Goal: Task Accomplishment & Management: Use online tool/utility

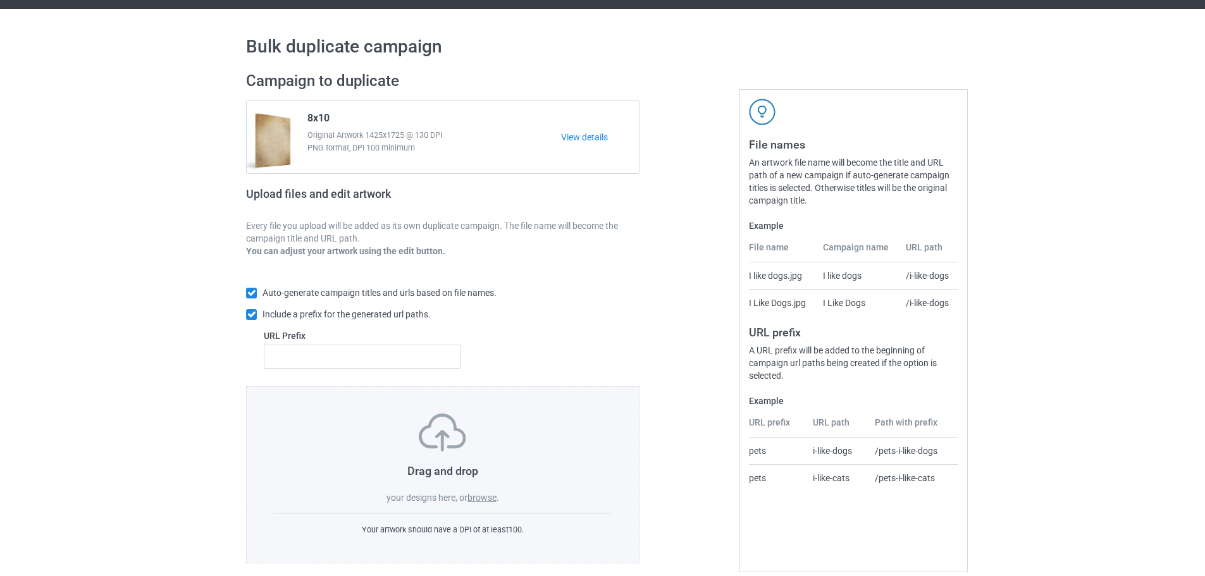
scroll to position [40, 0]
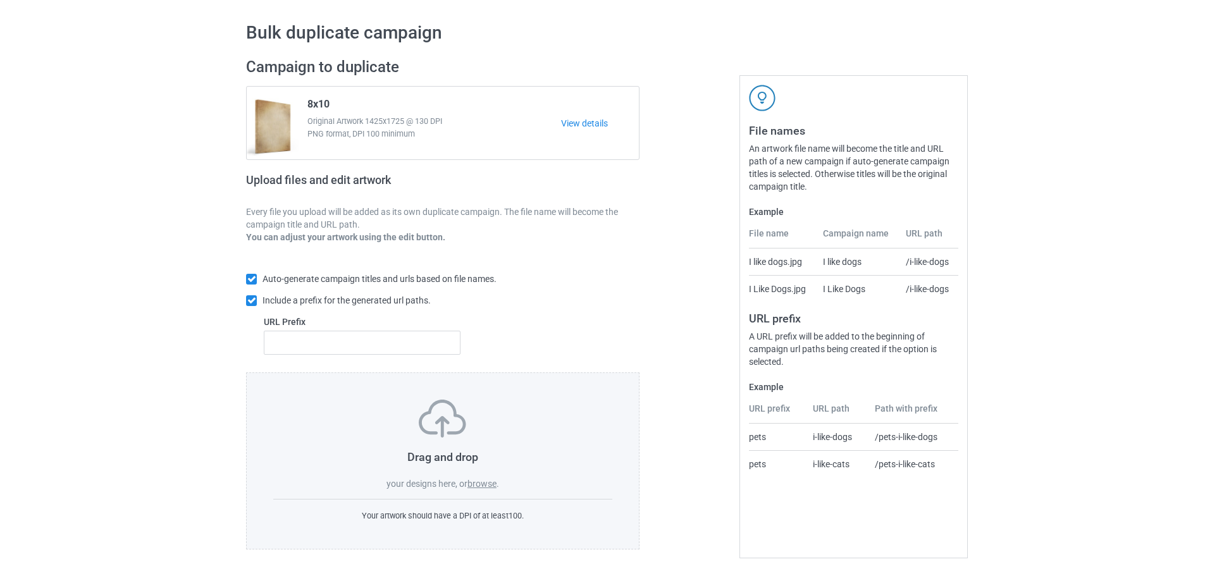
click at [491, 489] on label "browse" at bounding box center [481, 484] width 29 height 10
click at [0, 0] on input "browse" at bounding box center [0, 0] width 0 height 0
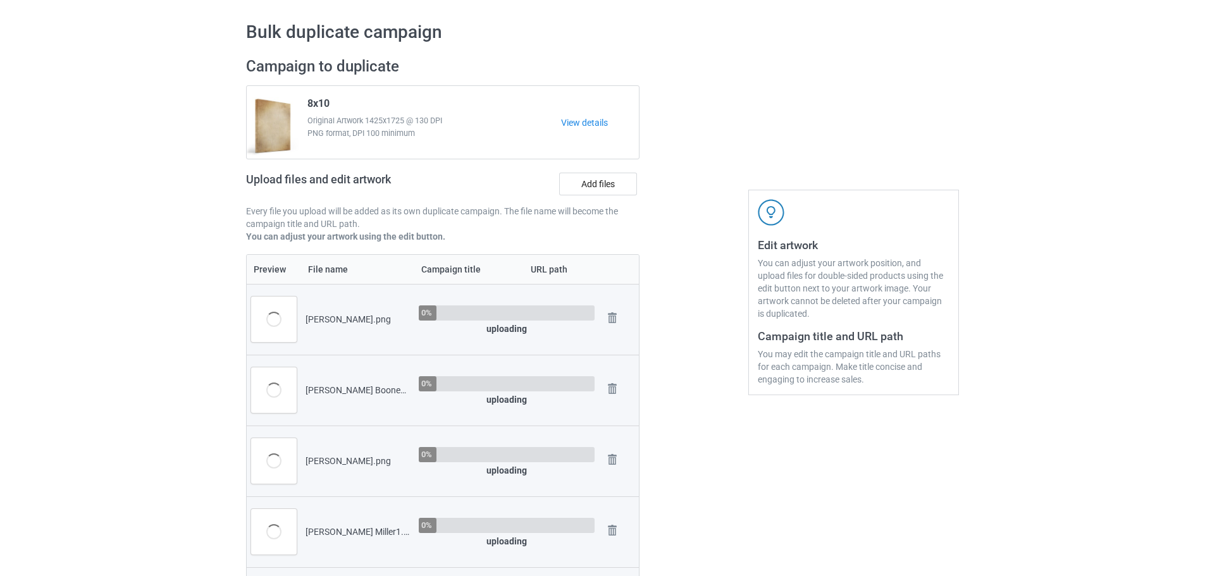
scroll to position [610, 0]
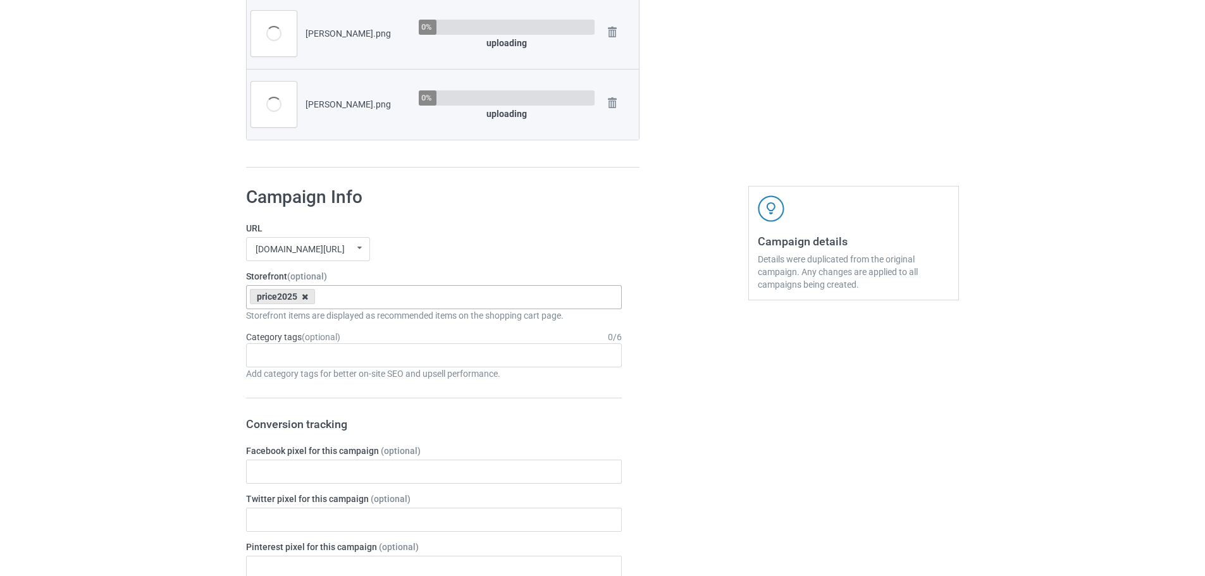
click at [304, 297] on icon at bounding box center [305, 297] width 6 height 8
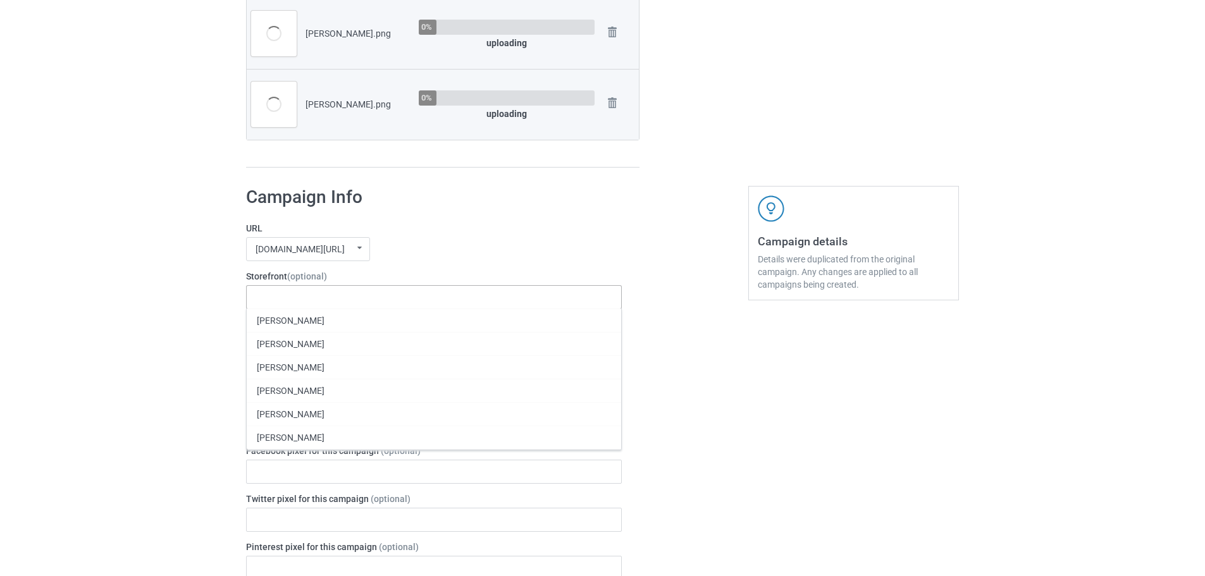
click at [452, 236] on div "URL jmcanvas1.com/ jmcanvas1.com/ teechip.com/ 63fb7ea997fa79002d24006a 587d0d4…" at bounding box center [434, 241] width 376 height 39
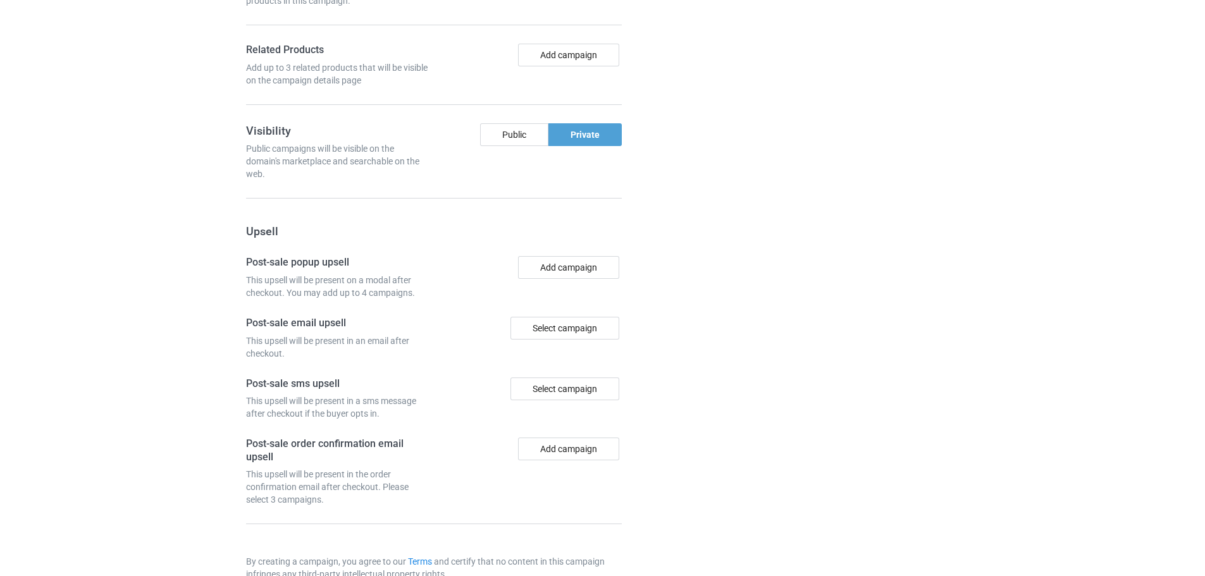
scroll to position [1389, 0]
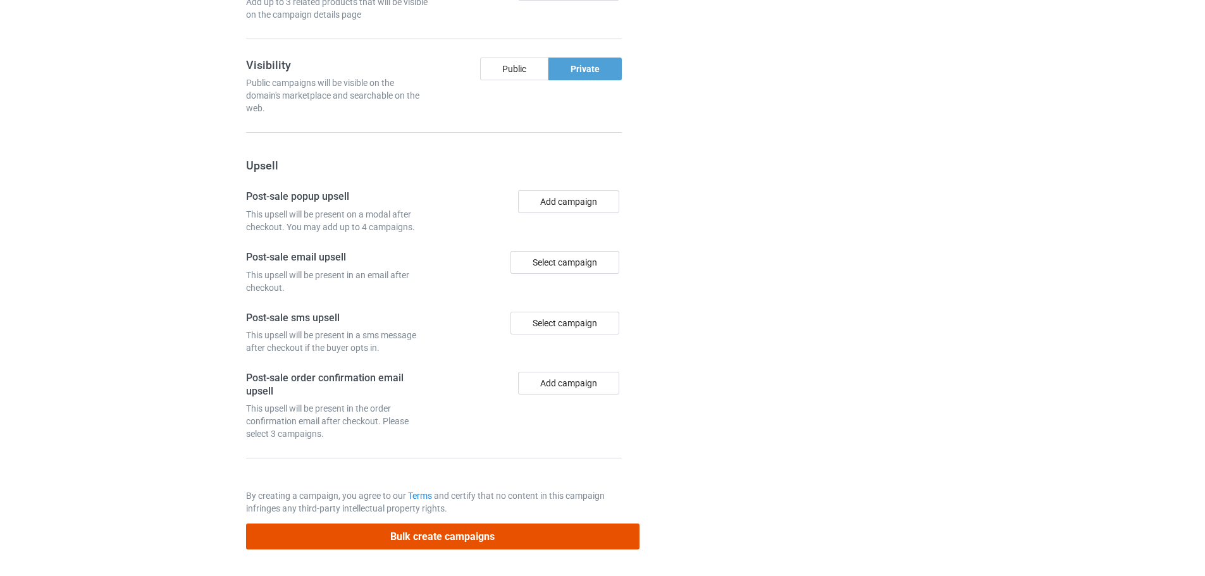
click at [492, 536] on button "Bulk create campaigns" at bounding box center [442, 537] width 393 height 26
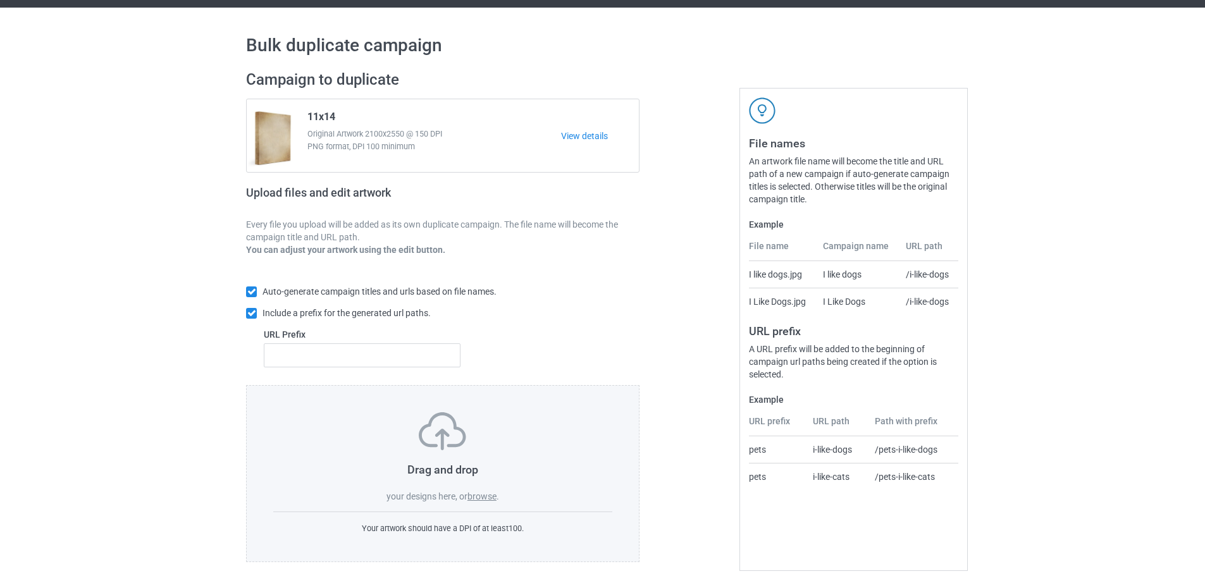
scroll to position [40, 0]
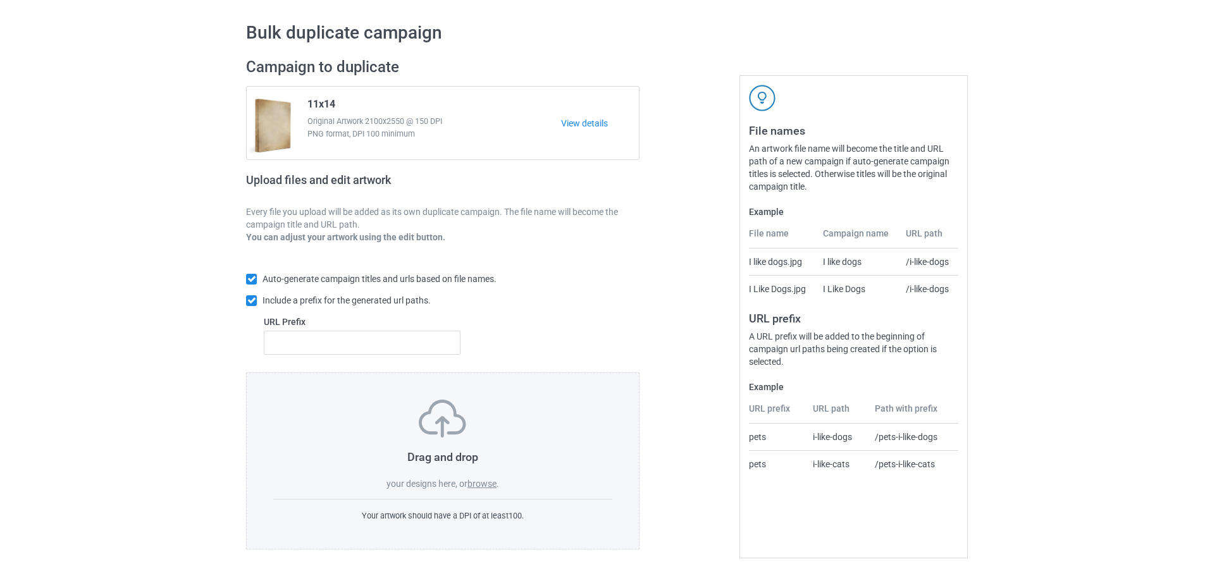
click at [488, 481] on label "browse" at bounding box center [481, 484] width 29 height 10
click at [0, 0] on input "browse" at bounding box center [0, 0] width 0 height 0
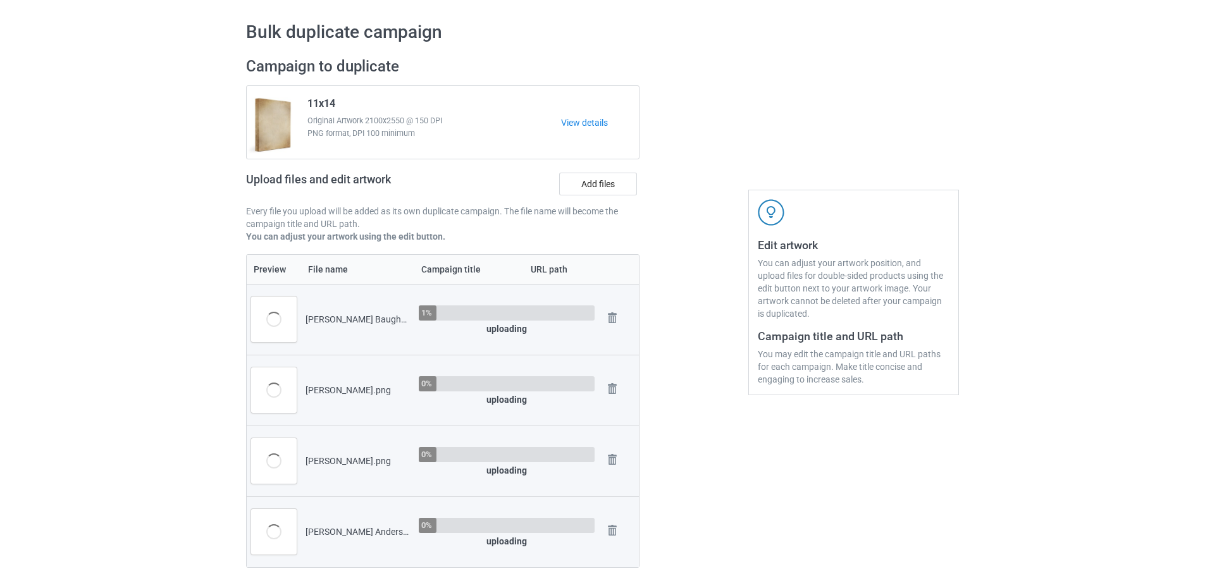
scroll to position [610, 0]
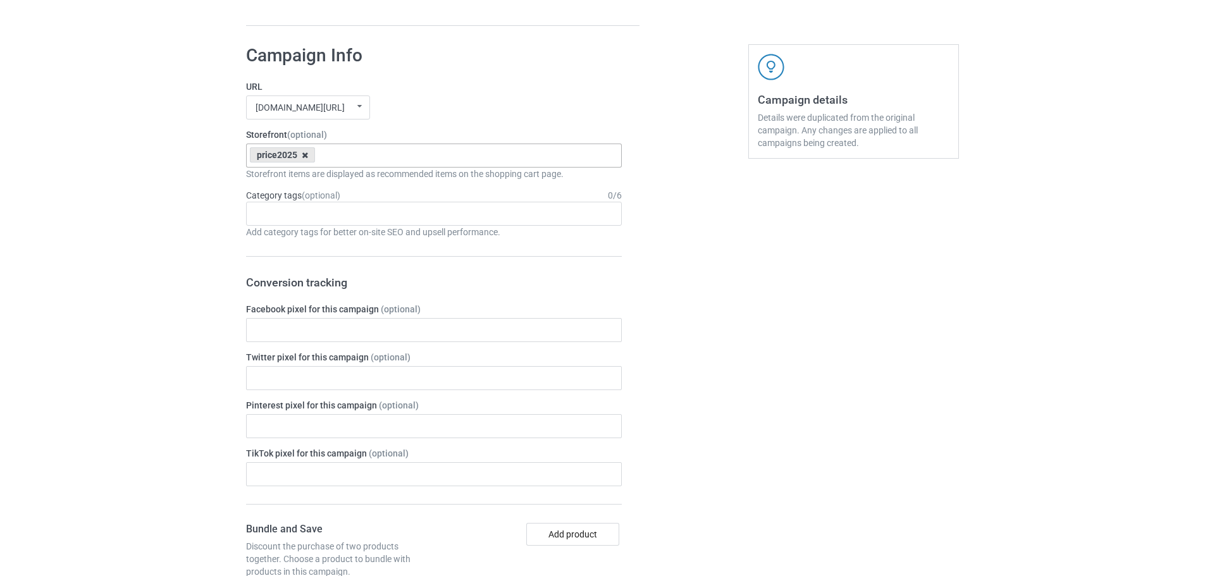
click at [302, 157] on icon at bounding box center [305, 155] width 6 height 8
click at [417, 115] on div "jmcanvas1.com/ jmcanvas1.com/ teechip.com/ 63fb7ea997fa79002d24006a 587d0d41cee…" at bounding box center [434, 107] width 376 height 24
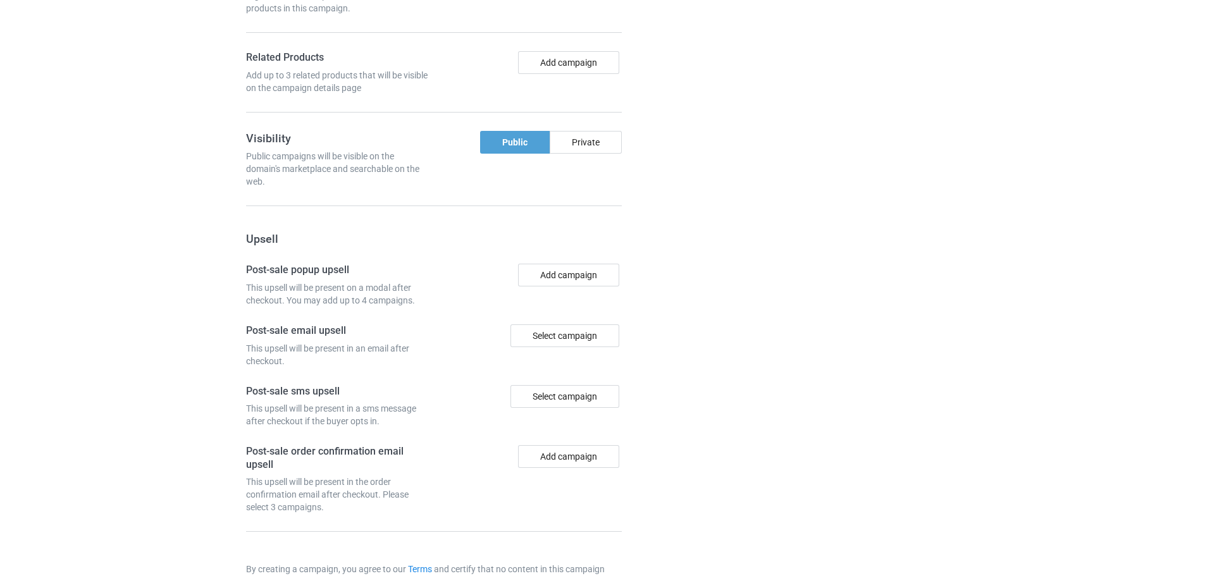
scroll to position [1247, 0]
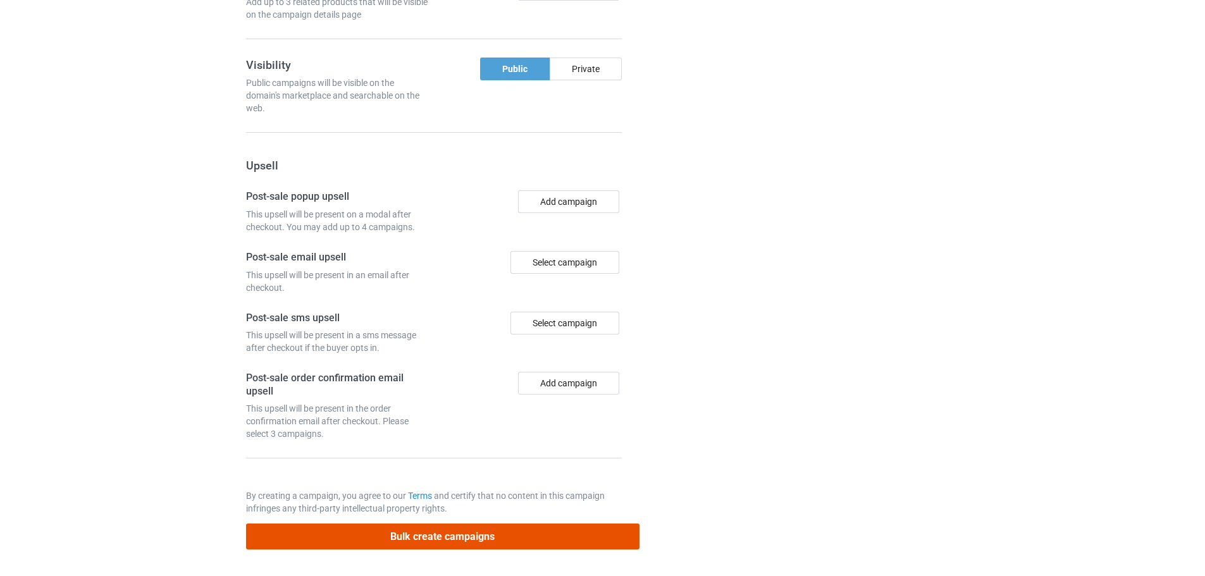
click at [496, 549] on button "Bulk create campaigns" at bounding box center [442, 537] width 393 height 26
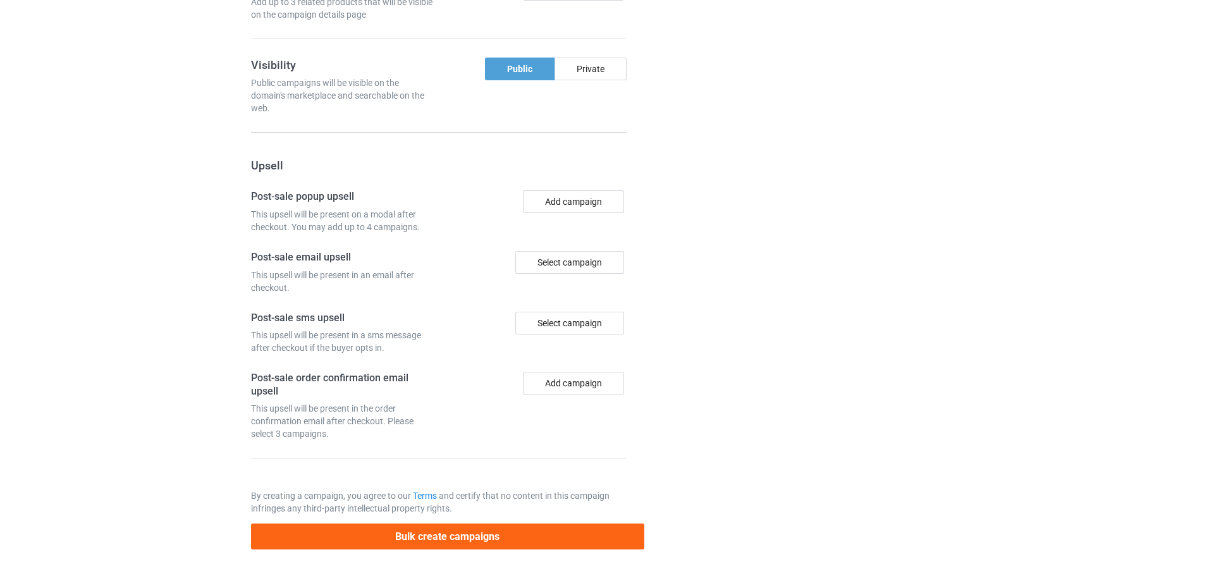
scroll to position [0, 0]
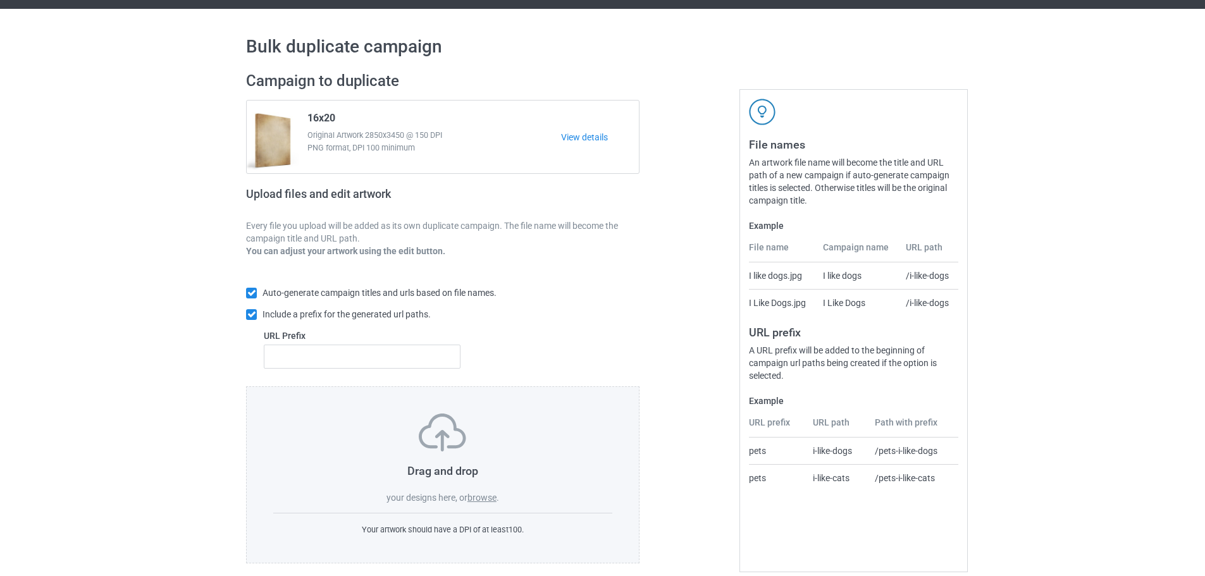
scroll to position [40, 0]
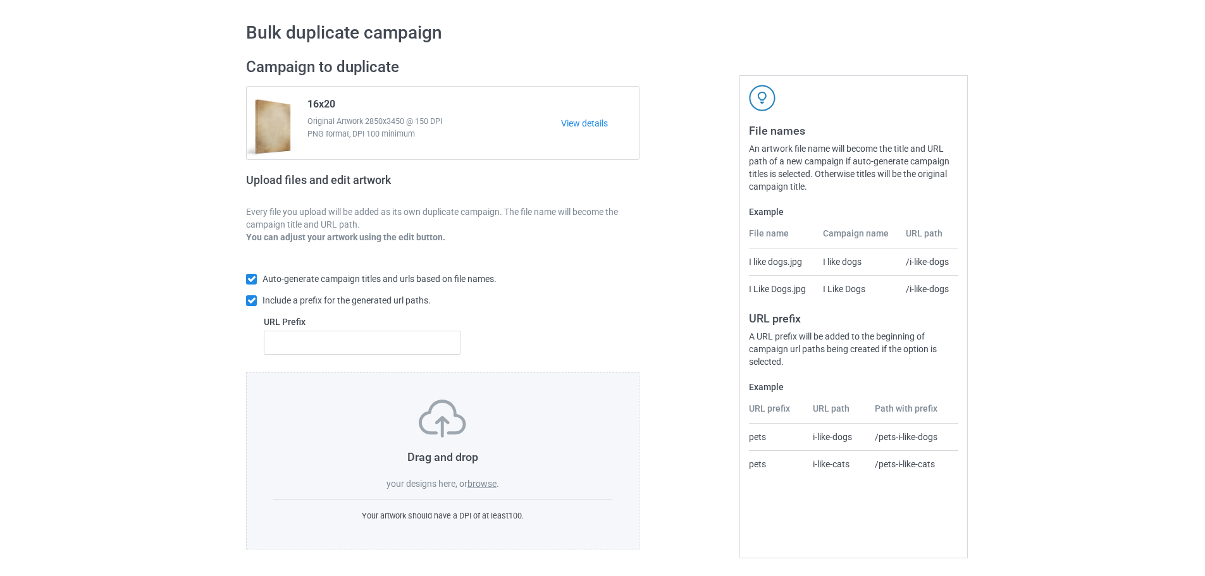
click at [479, 484] on label "browse" at bounding box center [481, 484] width 29 height 10
click at [0, 0] on input "browse" at bounding box center [0, 0] width 0 height 0
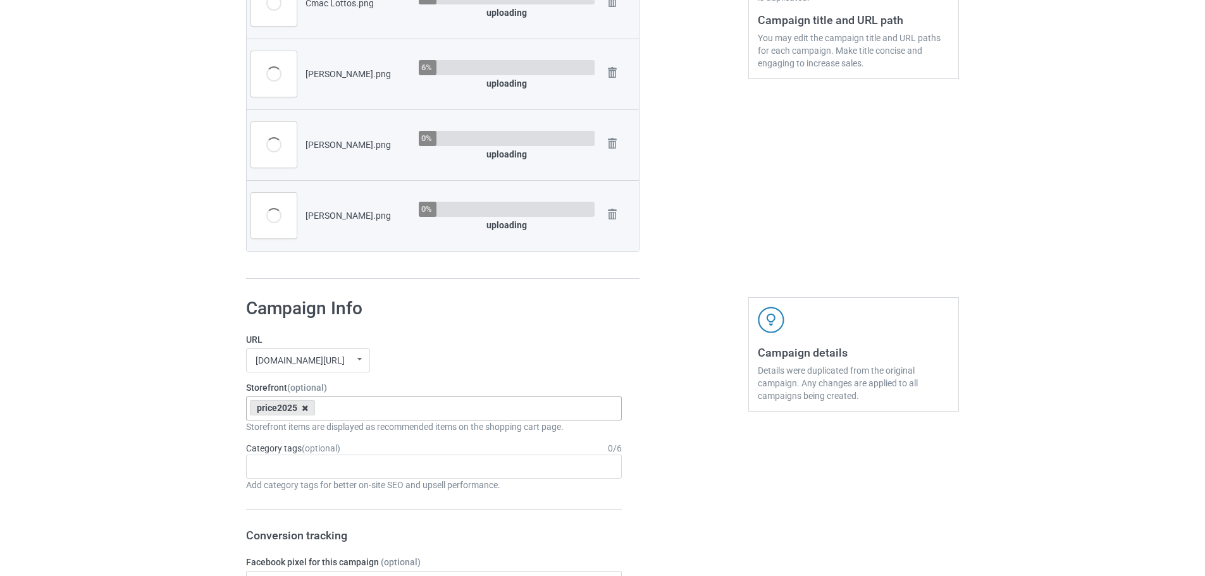
click at [304, 410] on icon at bounding box center [305, 408] width 6 height 8
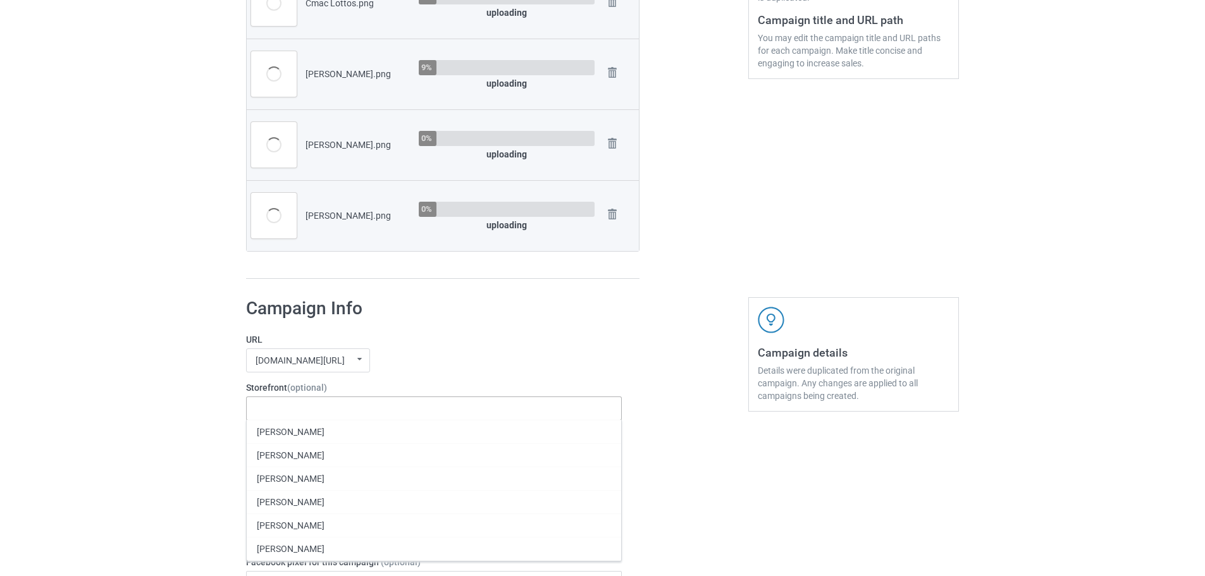
click at [440, 341] on label "URL" at bounding box center [434, 339] width 376 height 13
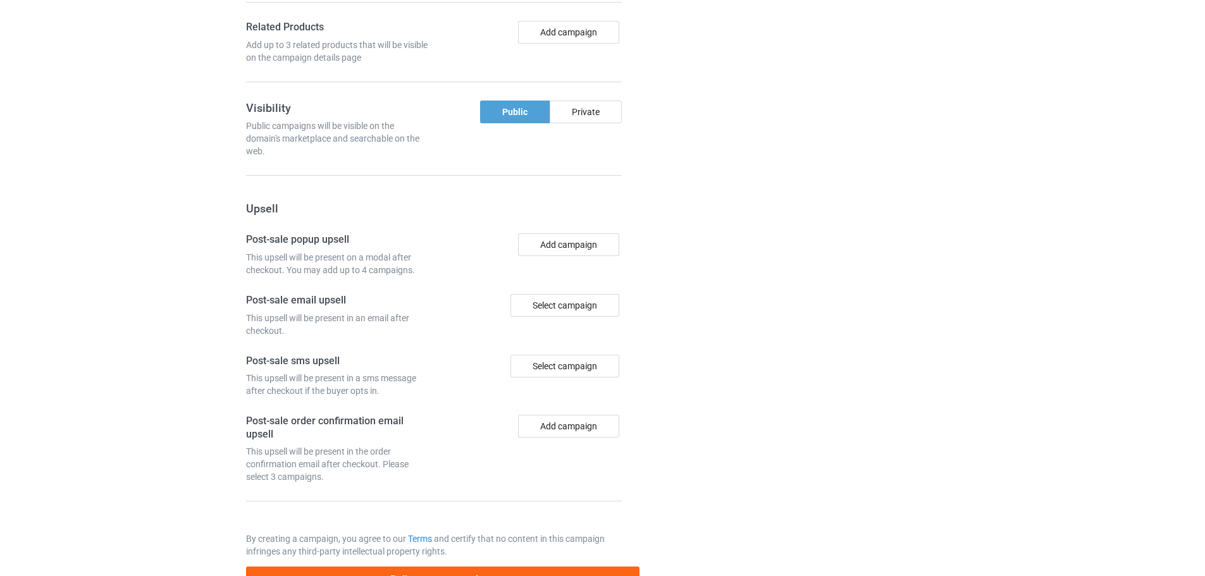
scroll to position [1247, 0]
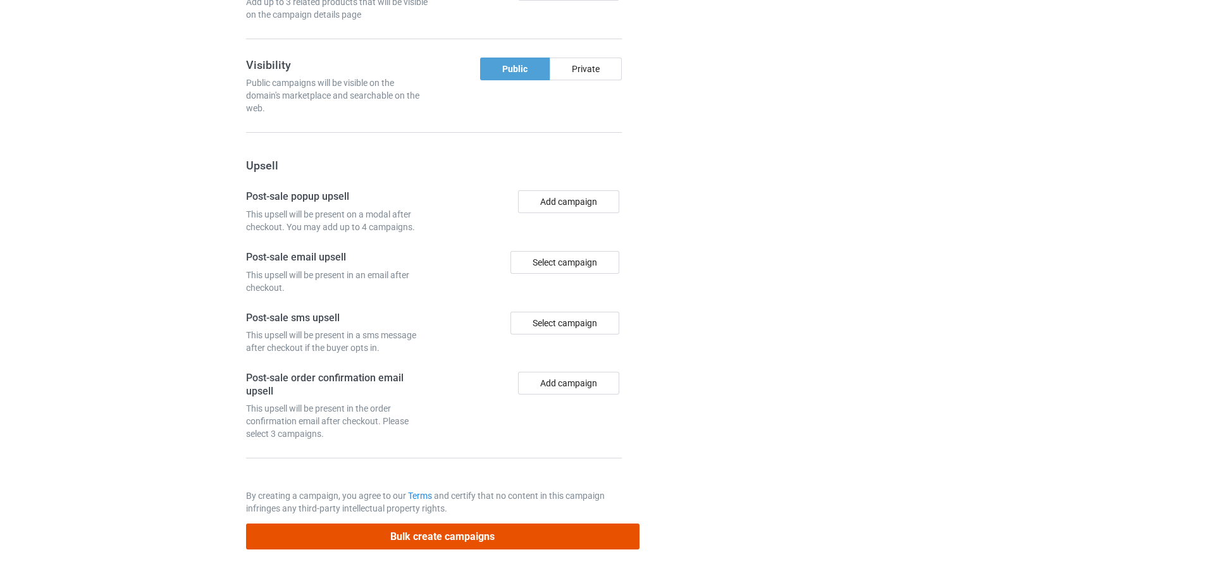
click at [507, 534] on button "Bulk create campaigns" at bounding box center [442, 537] width 393 height 26
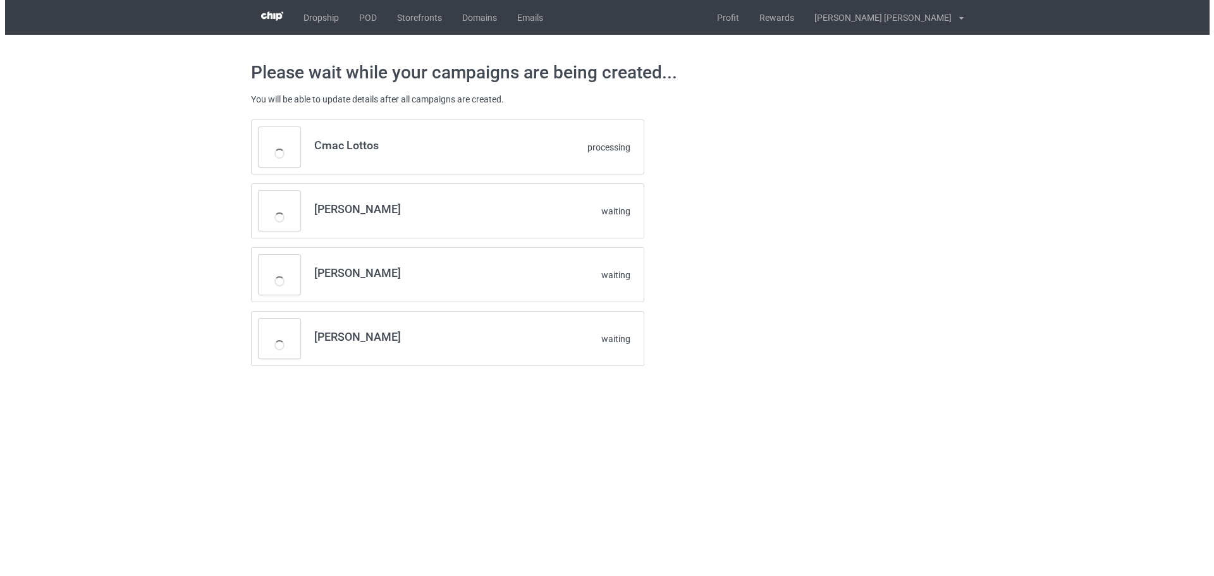
scroll to position [0, 0]
